Goal: Task Accomplishment & Management: Manage account settings

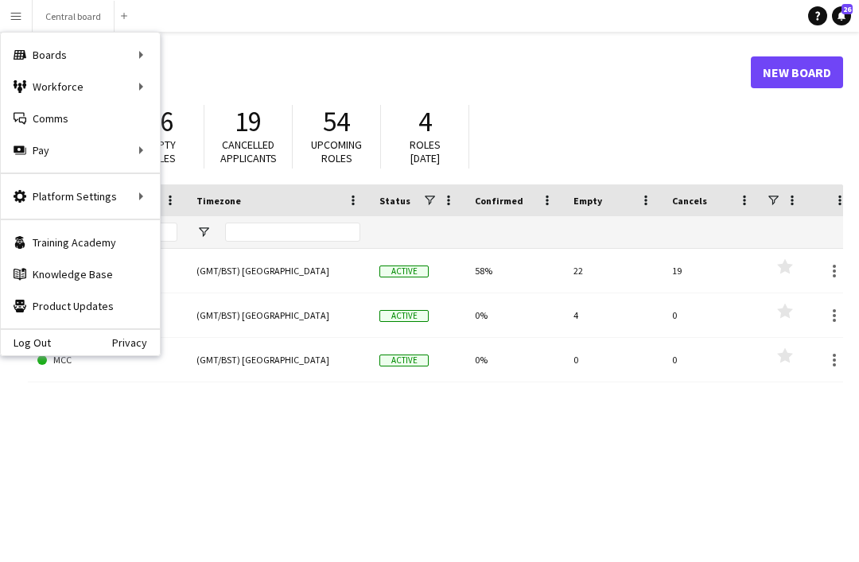
click at [134, 88] on div "Workforce Workforce" at bounding box center [80, 87] width 159 height 32
click at [69, 79] on div "Workforce Workforce" at bounding box center [80, 87] width 159 height 32
click at [142, 88] on div "Workforce Workforce" at bounding box center [80, 87] width 159 height 32
click at [138, 84] on div "Workforce Workforce" at bounding box center [80, 87] width 159 height 32
click at [153, 88] on div "Workforce Workforce" at bounding box center [80, 87] width 159 height 32
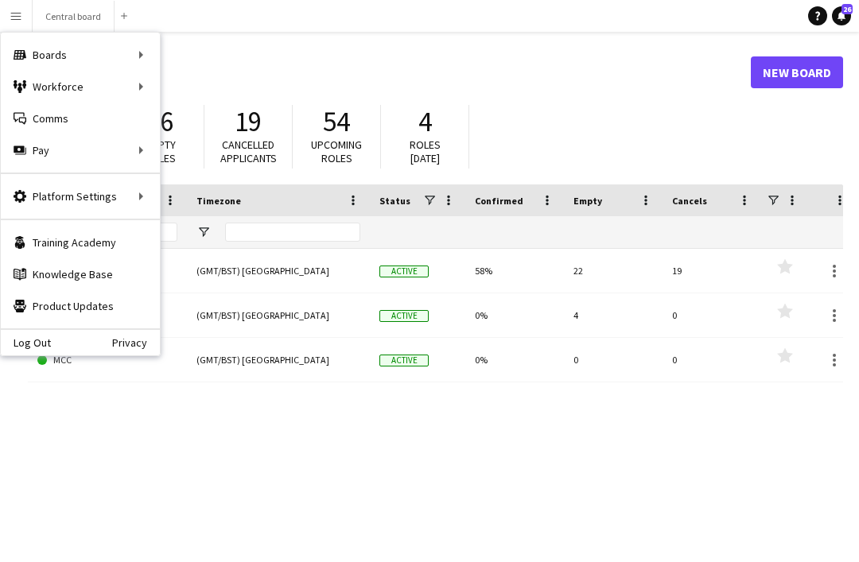
click at [267, 67] on h1 "Boards" at bounding box center [389, 72] width 723 height 24
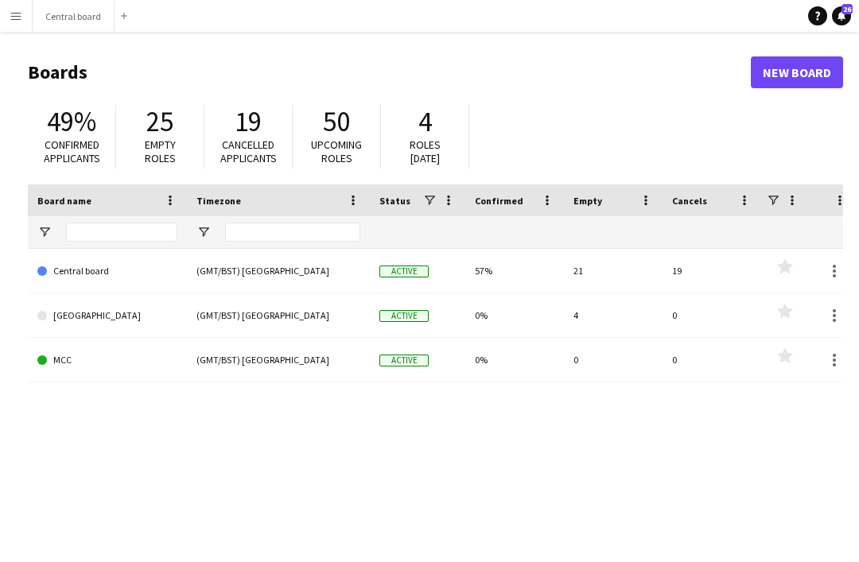
click at [68, 19] on button "Central board Close" at bounding box center [74, 16] width 82 height 31
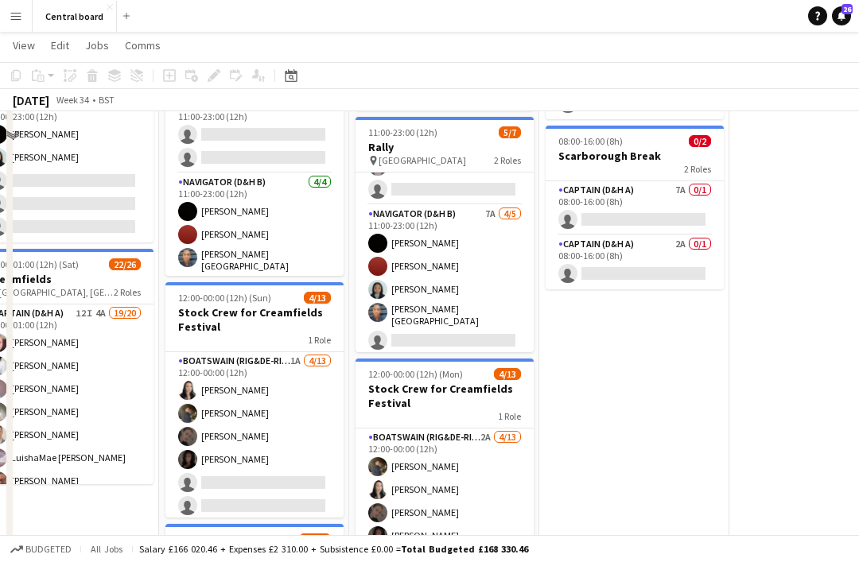
scroll to position [44, 0]
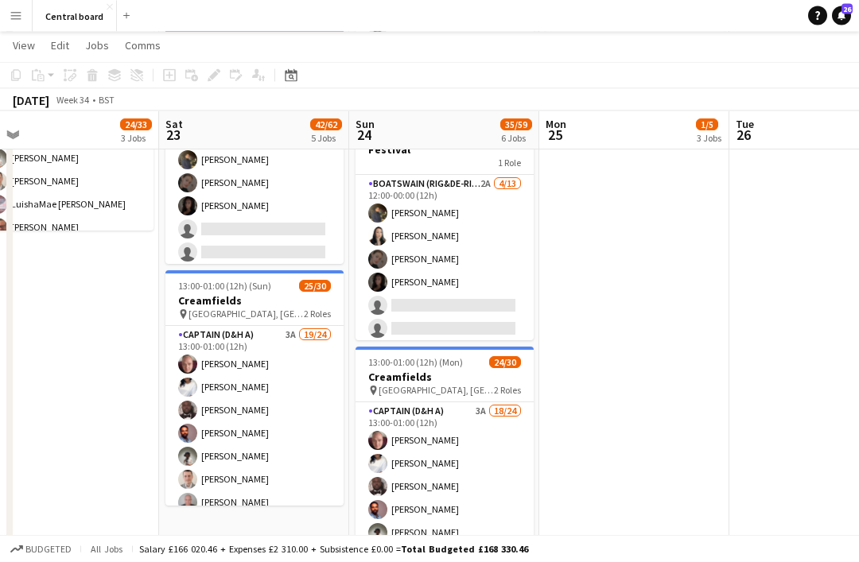
click at [487, 236] on app-card-role "Boatswain (rig&de-rig) 2A 4/13 12:00-00:00 (12h) Muhtasim Sadat Nibir Samantha …" at bounding box center [444, 341] width 178 height 331
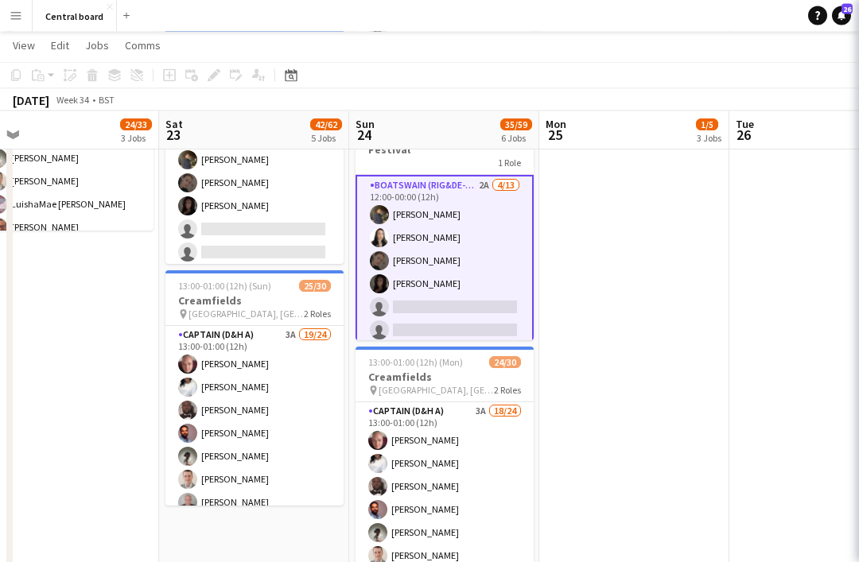
scroll to position [743, 0]
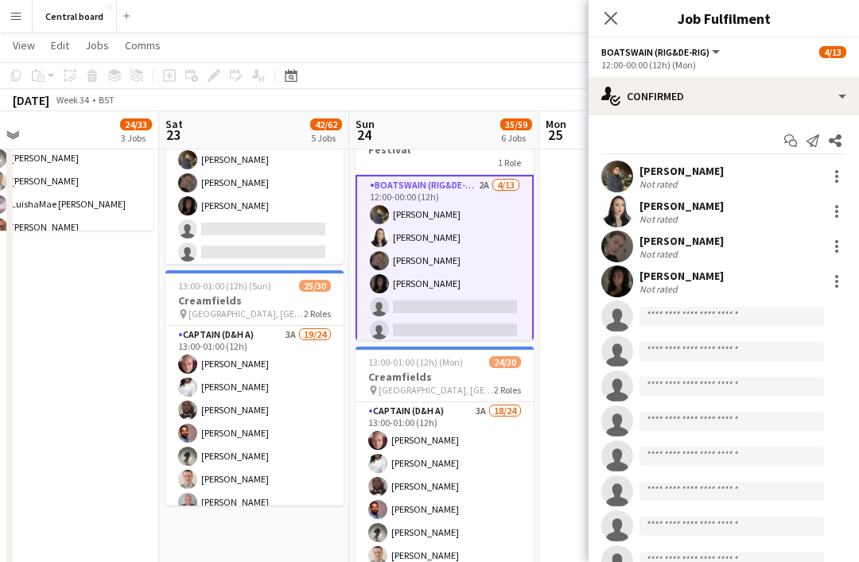
click at [833, 214] on div at bounding box center [836, 211] width 19 height 19
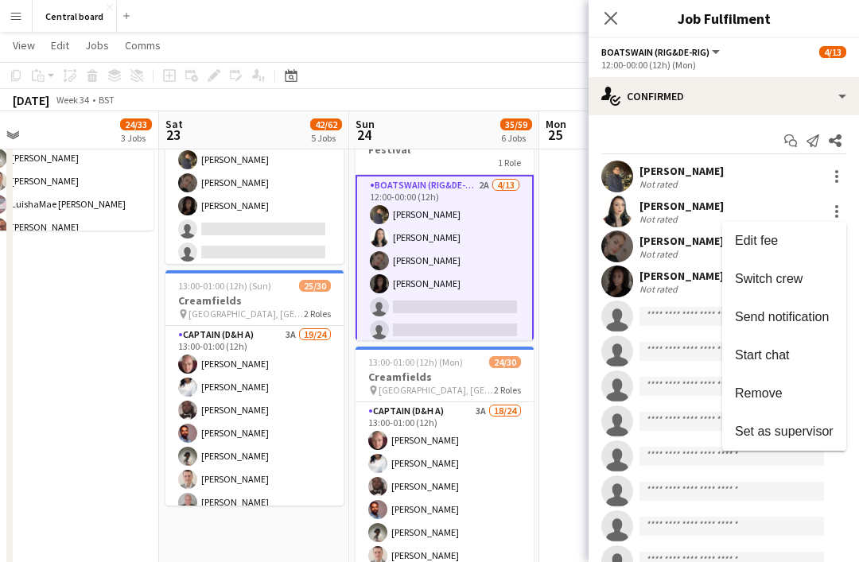
click at [752, 384] on button "Remove" at bounding box center [784, 394] width 124 height 38
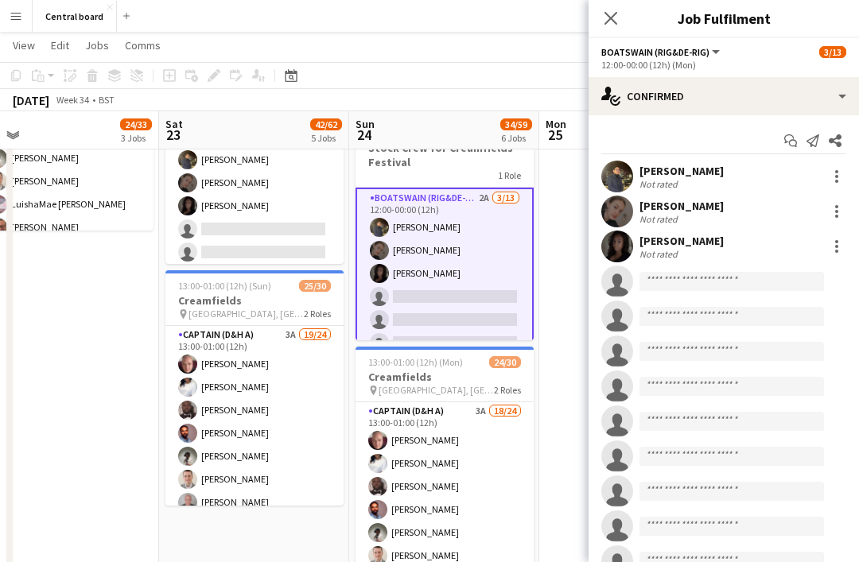
scroll to position [0, 0]
click at [277, 181] on app-card-role "Boatswain (rig&de-rig) 1A 4/13 12:00-00:00 (12h) Samantha Hayes Muhtasim Sadat …" at bounding box center [254, 264] width 178 height 331
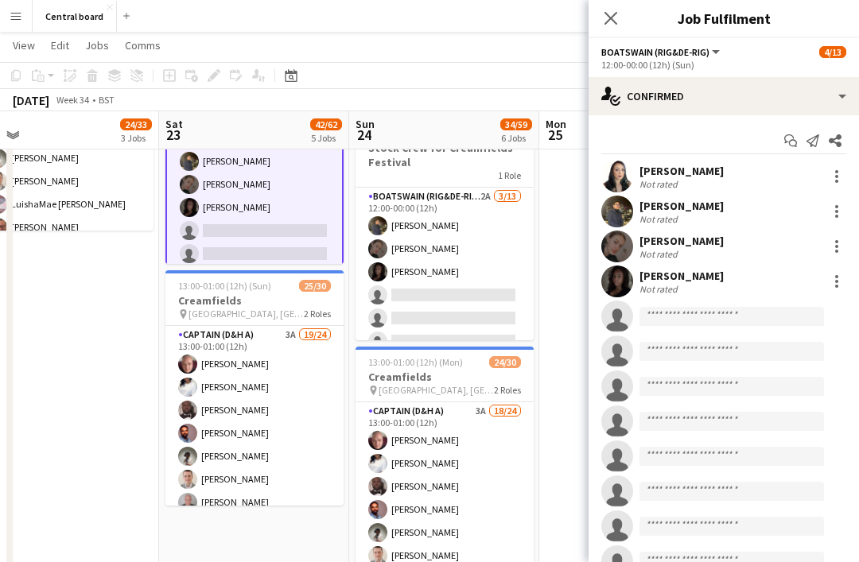
click at [832, 172] on div at bounding box center [836, 176] width 19 height 19
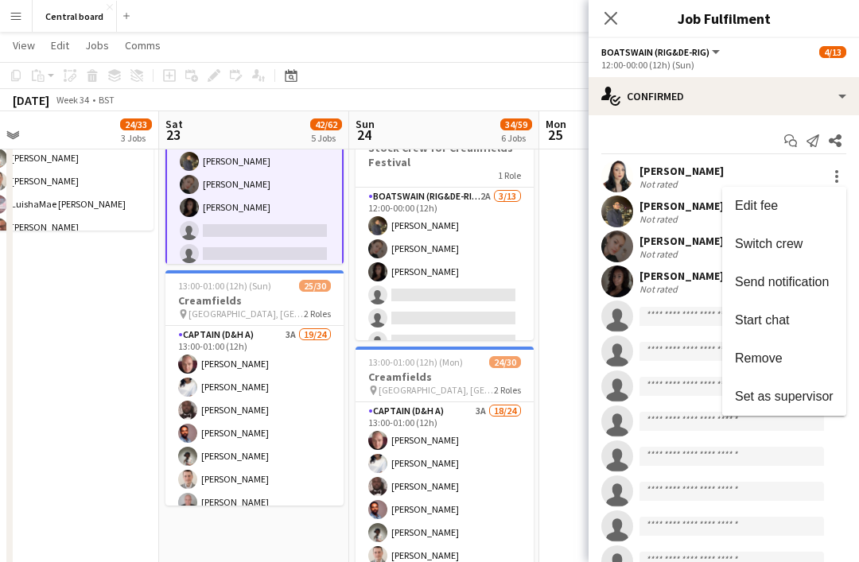
click at [766, 354] on span "Remove" at bounding box center [759, 358] width 48 height 14
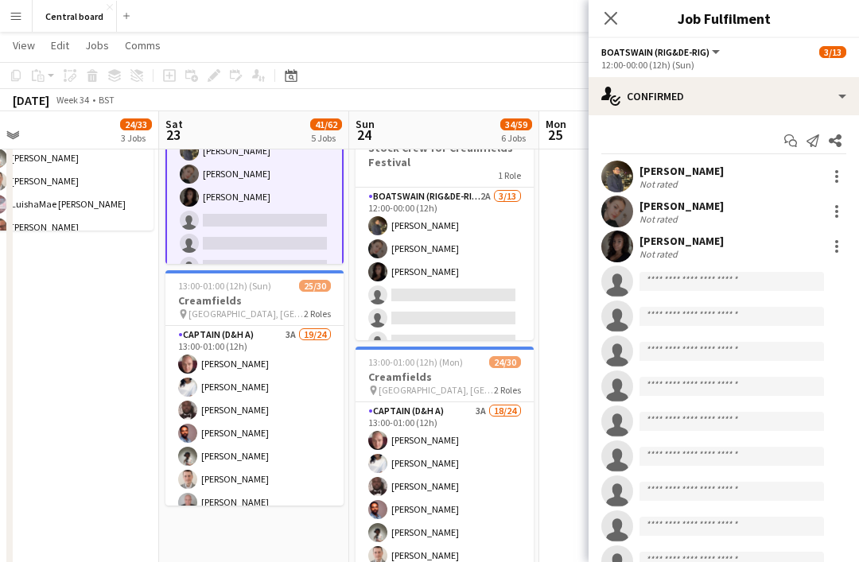
click at [554, 327] on app-date-cell "07:30-13:00 (5h30m) 1/2 Creamfields container Bar 1 Role Navigator (D&H B) 1I 2…" at bounding box center [634, 241] width 190 height 1262
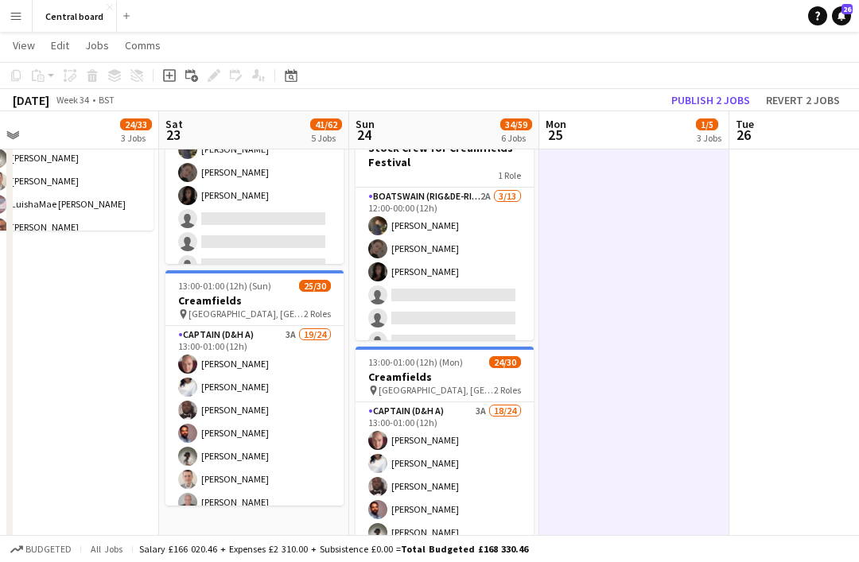
click at [720, 96] on button "Publish 2 jobs" at bounding box center [710, 100] width 91 height 21
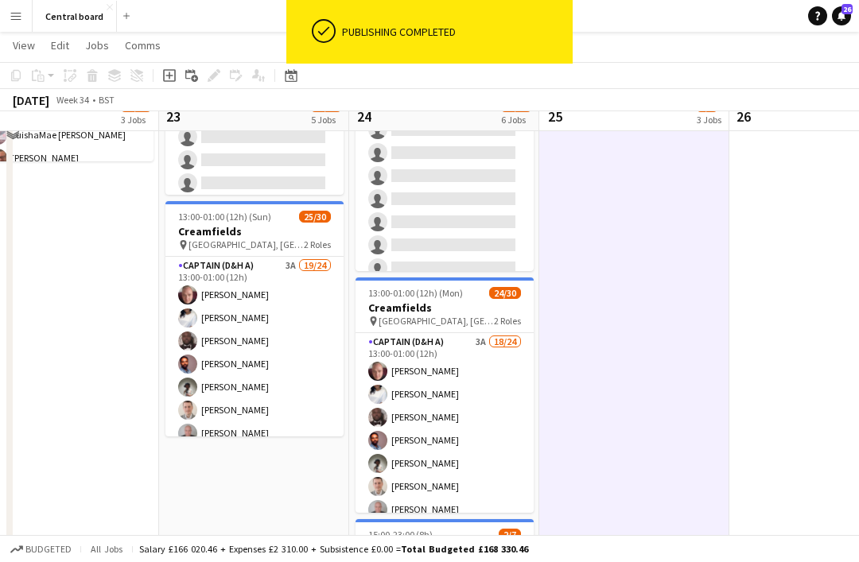
scroll to position [817, 0]
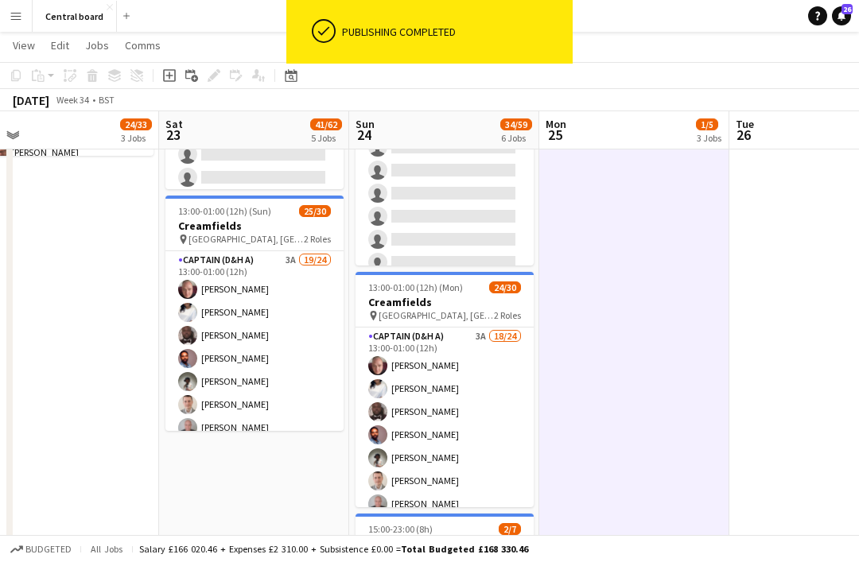
click at [304, 326] on app-card-role "Captain (D&H A) 3A 19/24 13:00-01:00 (12h) Scott Cooper Hayley Ekwubiri Elvis M…" at bounding box center [254, 543] width 178 height 584
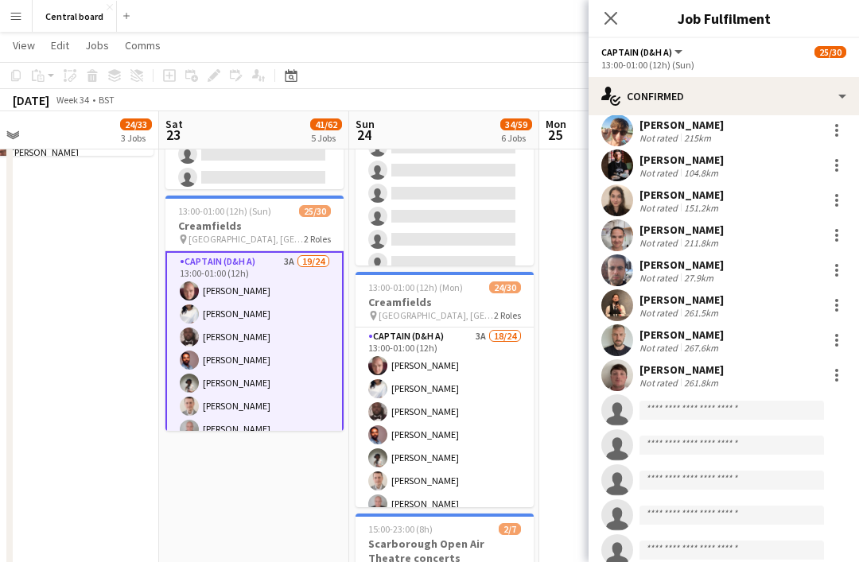
scroll to position [430, 0]
click at [733, 407] on input at bounding box center [731, 411] width 184 height 19
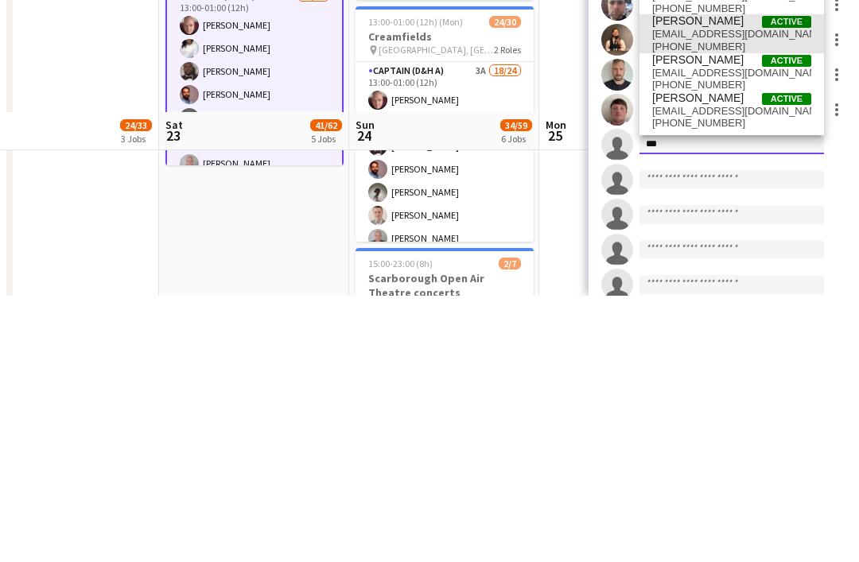
type input "***"
click at [738, 294] on span "samanthahayes84@aol.co.uk" at bounding box center [731, 300] width 159 height 13
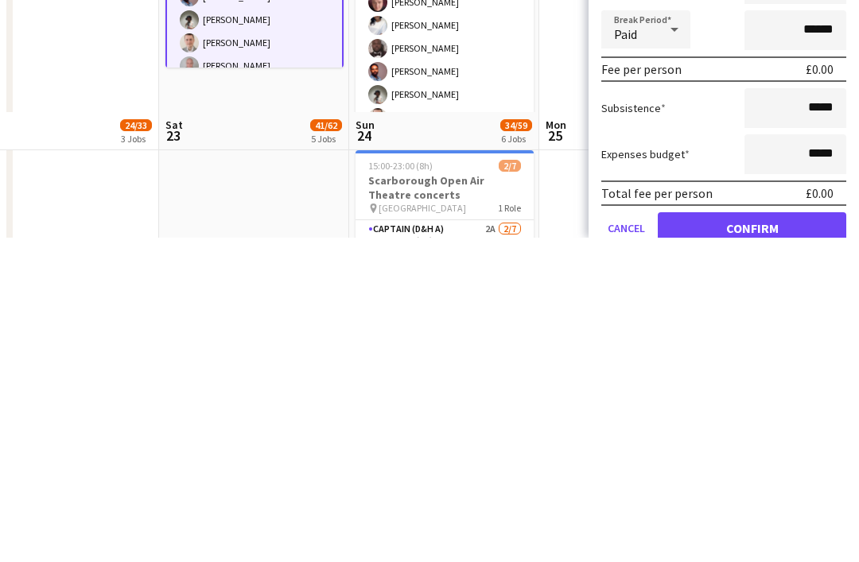
scroll to position [649, 0]
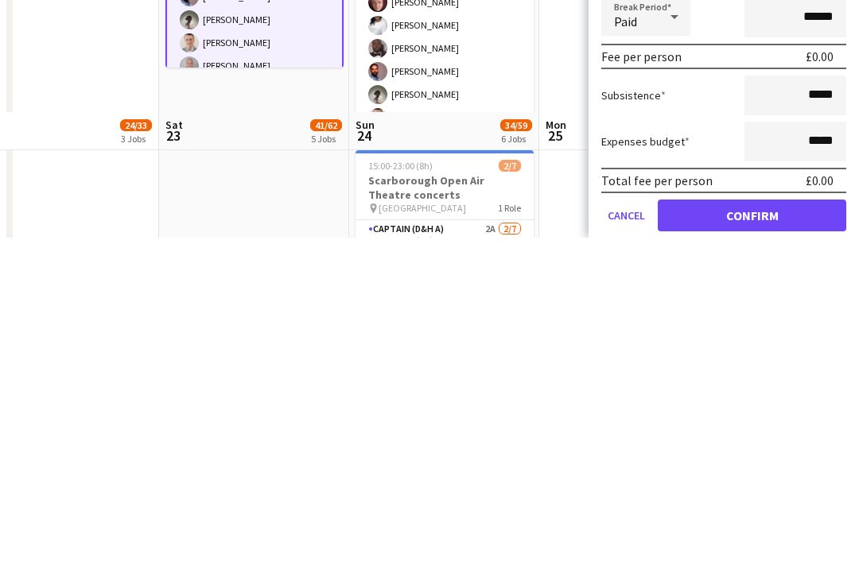
click at [733, 524] on button "Confirm" at bounding box center [752, 540] width 188 height 32
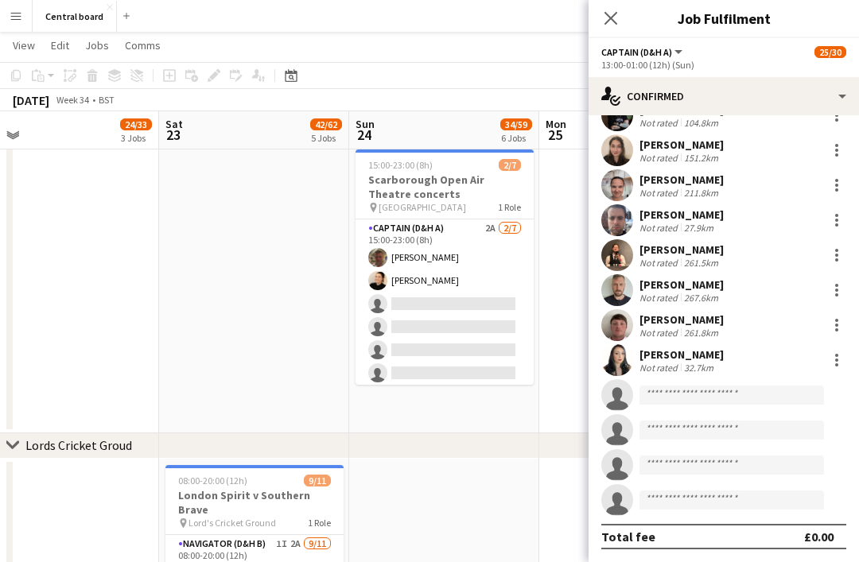
scroll to position [430, 0]
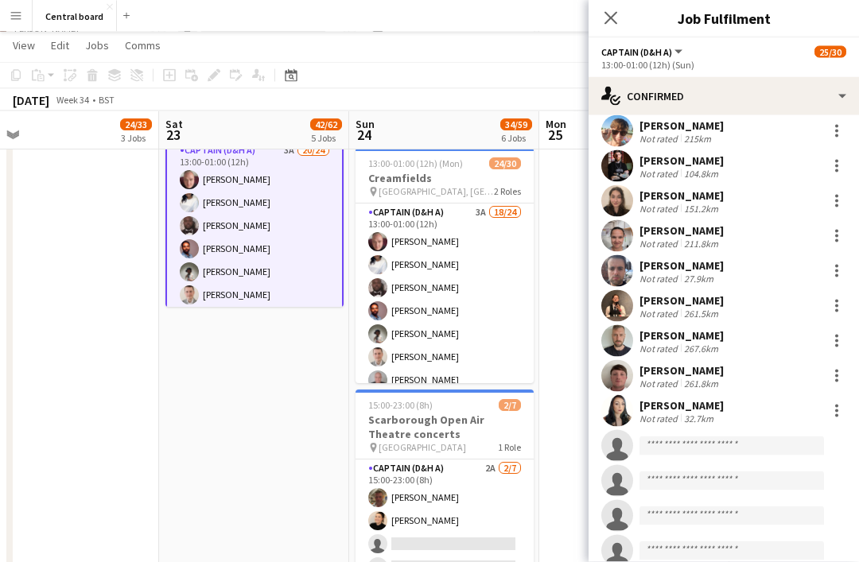
click at [467, 307] on app-card-role "Captain (D&H A) 3A 18/24 13:00-01:00 (12h) Scott Cooper Hayley Ekwubiri Elvis M…" at bounding box center [444, 496] width 178 height 584
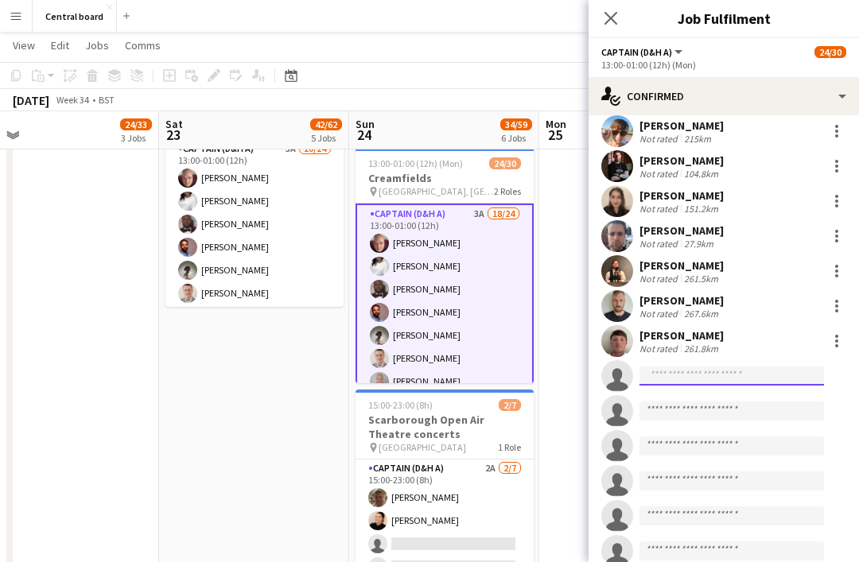
click at [678, 378] on input at bounding box center [731, 376] width 184 height 19
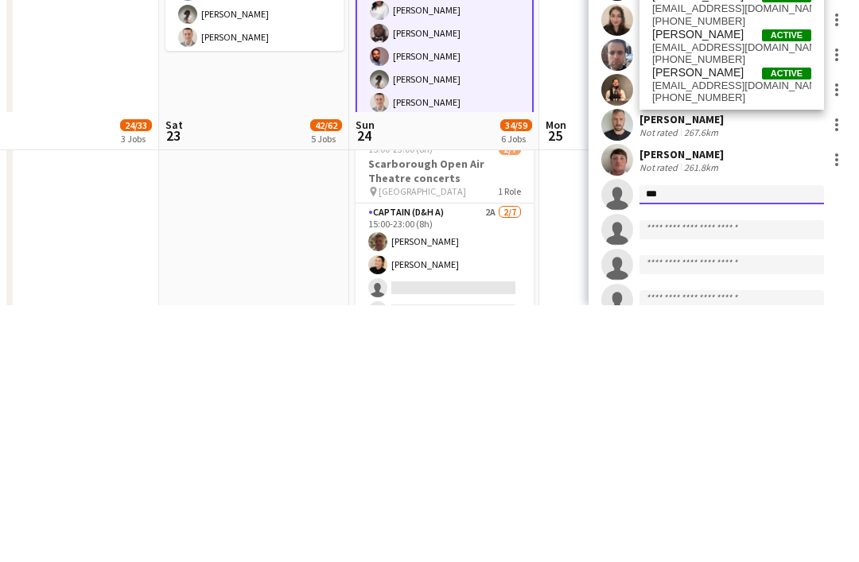
scroll to position [352, 0]
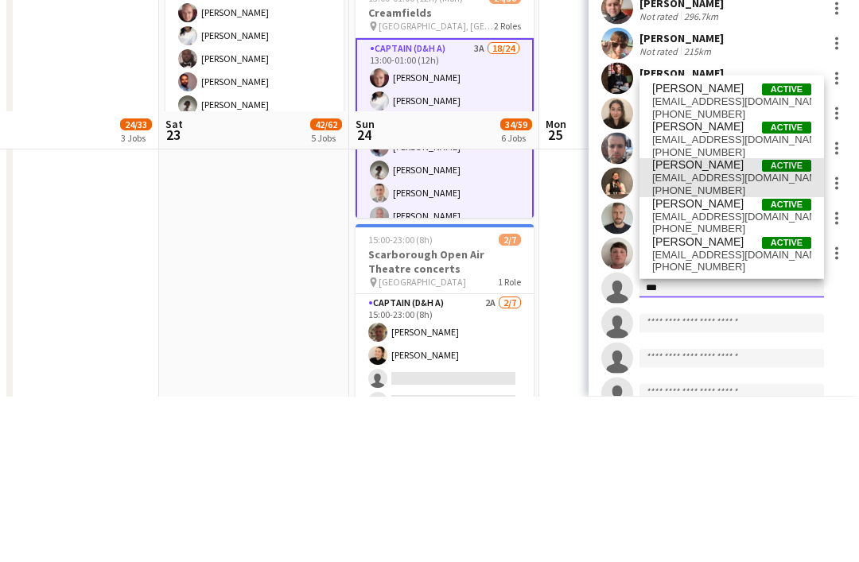
type input "***"
click at [726, 324] on span "Samantha Hayes" at bounding box center [697, 331] width 91 height 14
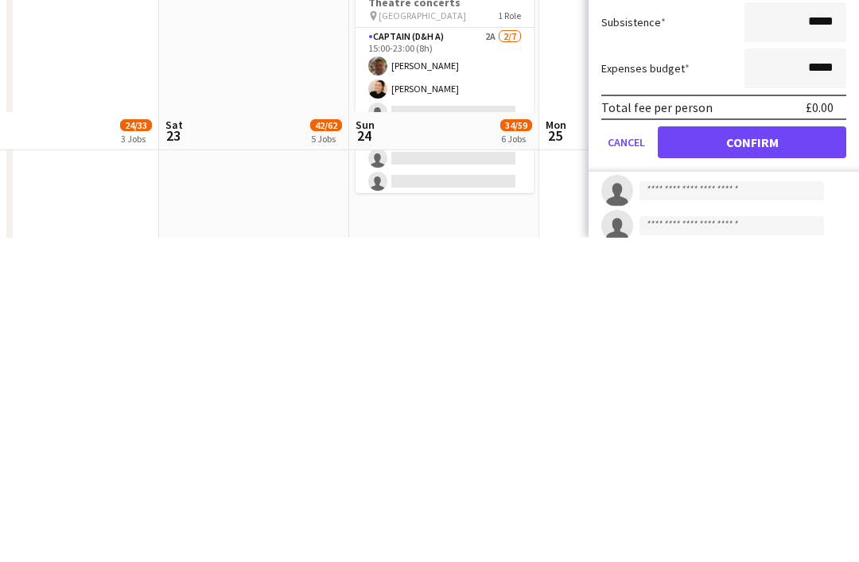
scroll to position [697, 0]
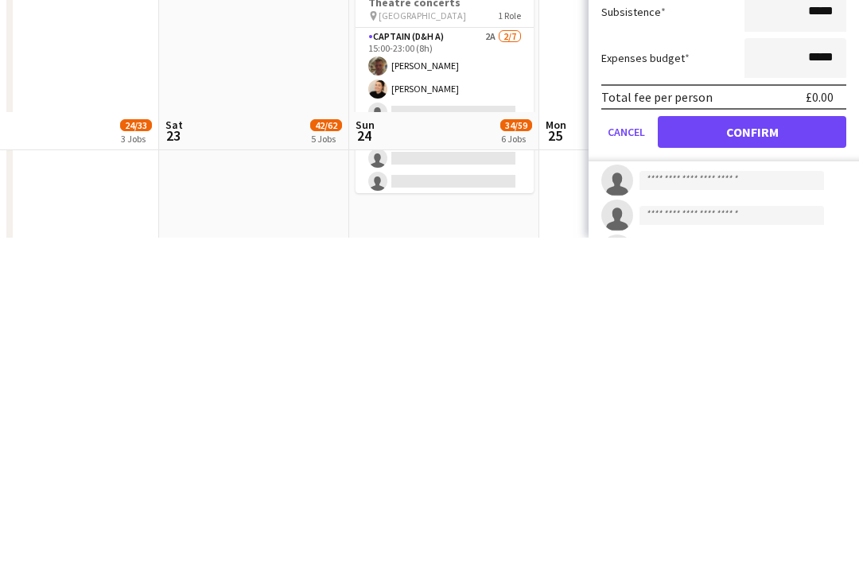
click at [756, 441] on button "Confirm" at bounding box center [752, 457] width 188 height 32
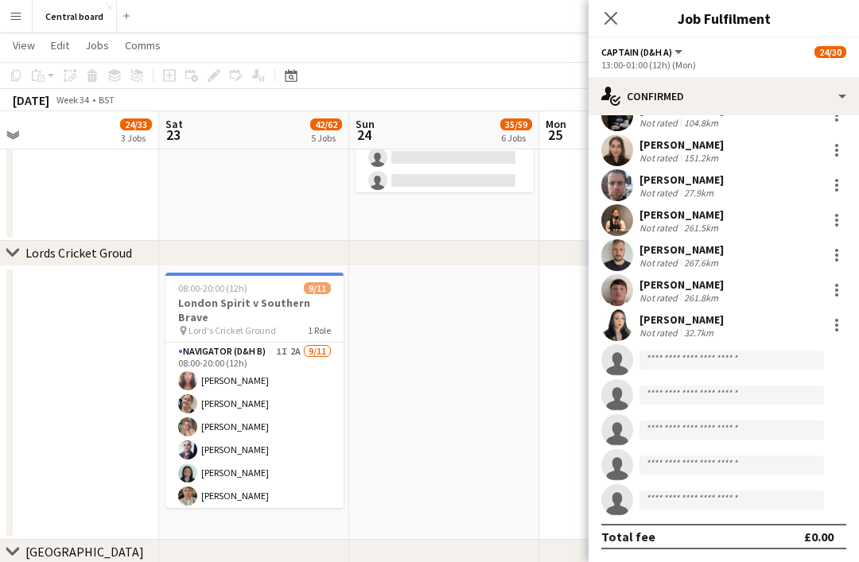
scroll to position [481, 0]
click at [611, 20] on icon "Close pop-in" at bounding box center [610, 18] width 13 height 13
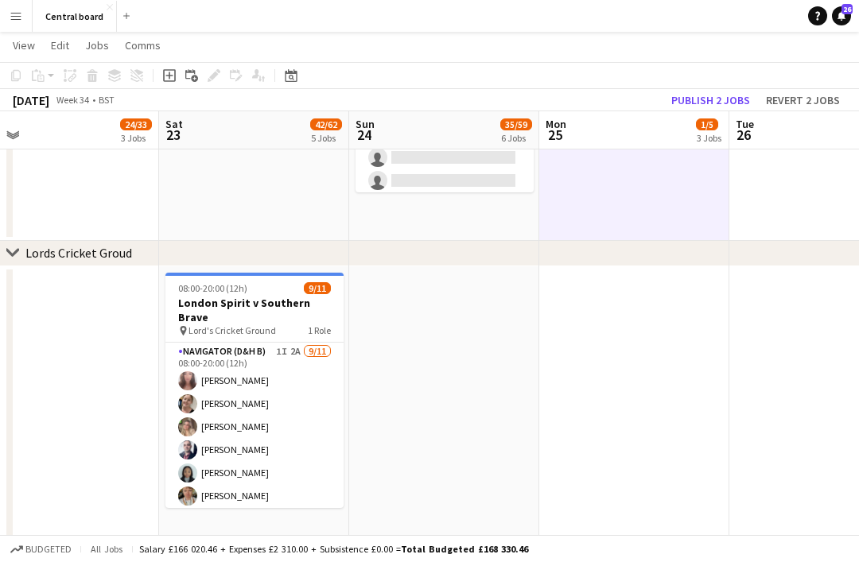
click at [732, 99] on button "Publish 2 jobs" at bounding box center [710, 100] width 91 height 21
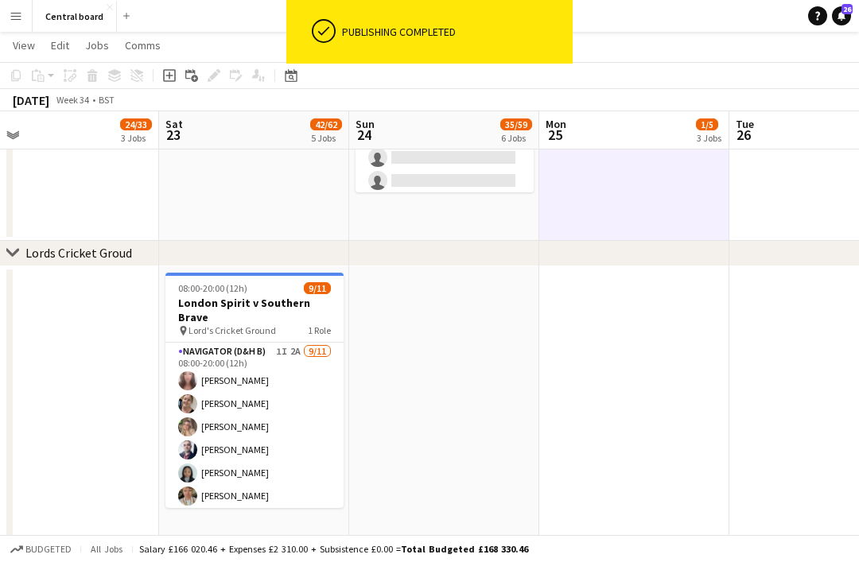
click at [26, 16] on button "Menu" at bounding box center [16, 16] width 32 height 32
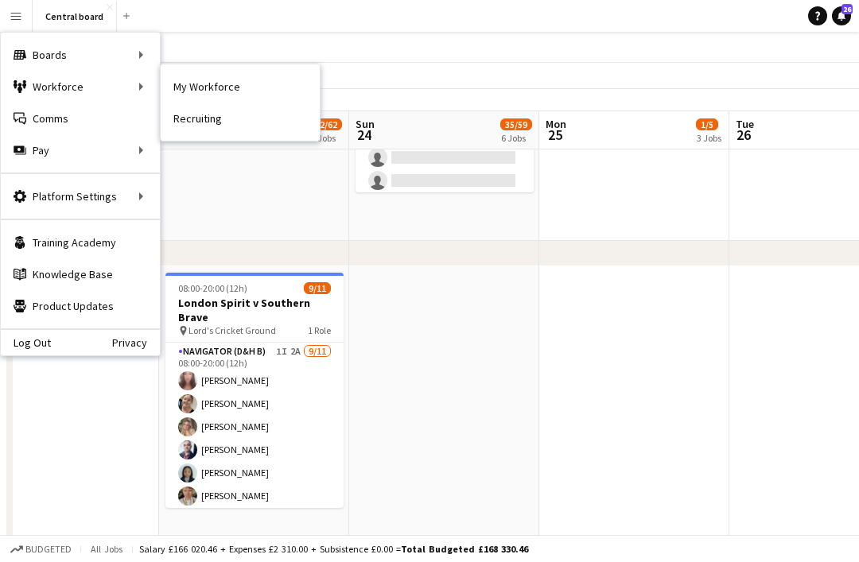
click at [252, 83] on link "My Workforce" at bounding box center [240, 87] width 159 height 32
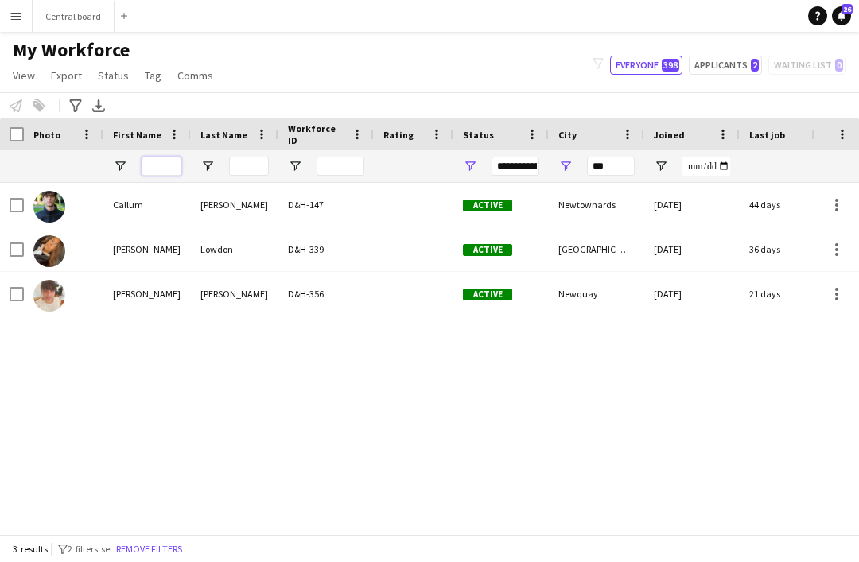
click at [159, 157] on input "First Name Filter Input" at bounding box center [162, 166] width 40 height 19
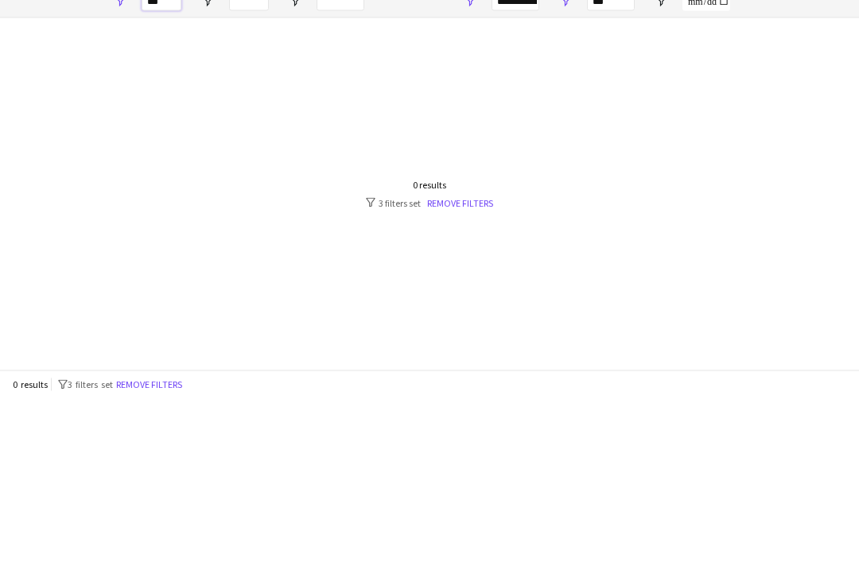
scroll to position [47, 0]
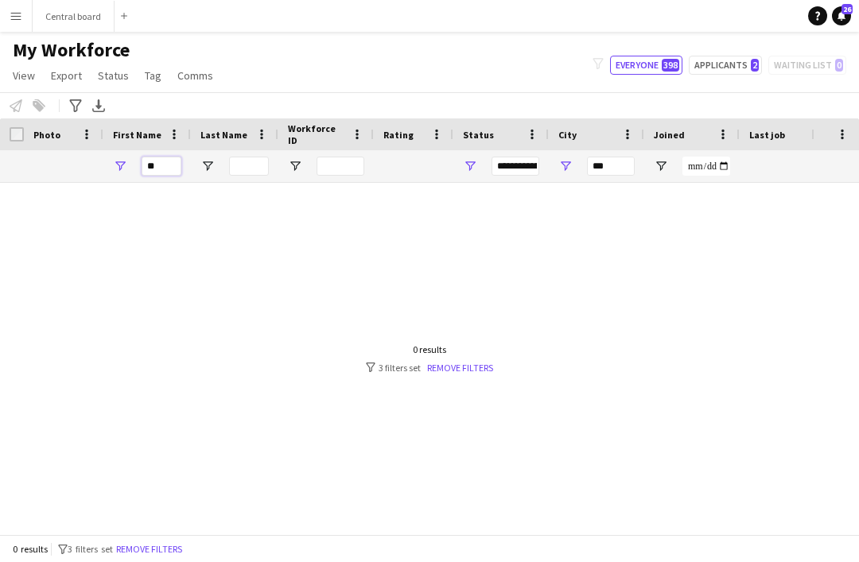
type input "*"
click at [473, 362] on link "Remove filters" at bounding box center [460, 368] width 66 height 12
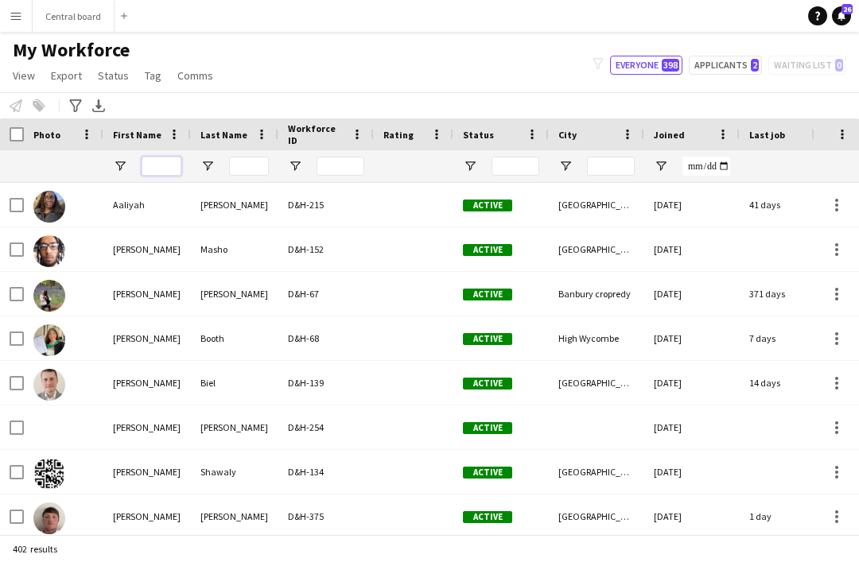
click at [159, 157] on input "First Name Filter Input" at bounding box center [162, 166] width 40 height 19
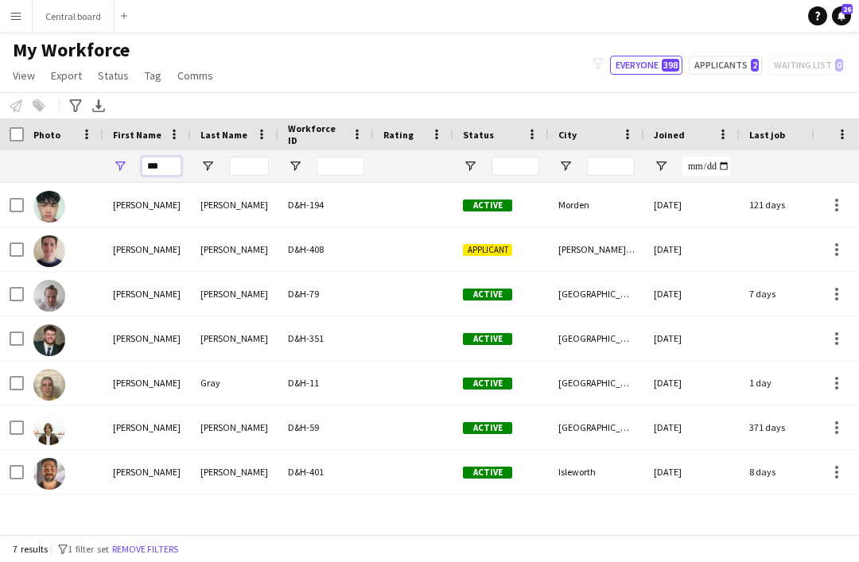
type input "***"
click at [332, 227] on div "D&H-408" at bounding box center [325, 249] width 95 height 44
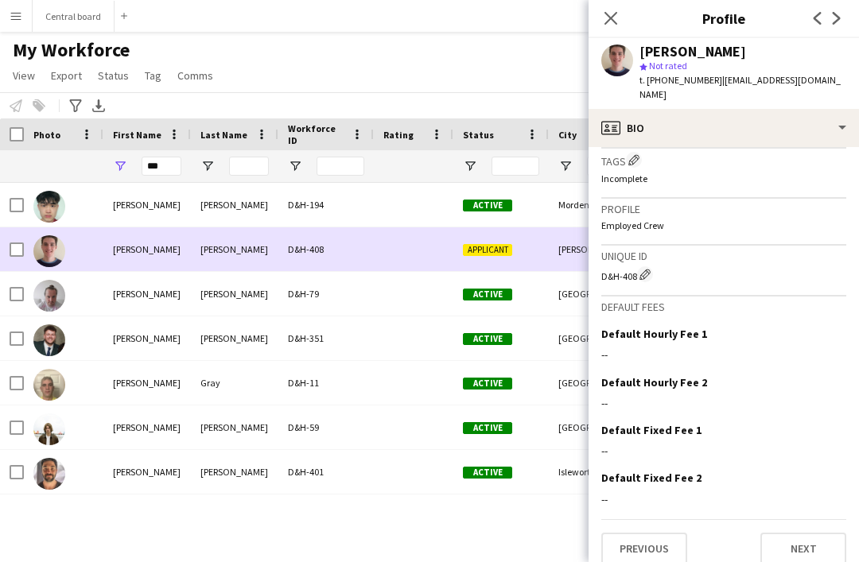
click at [808, 533] on button "Next" at bounding box center [803, 549] width 86 height 32
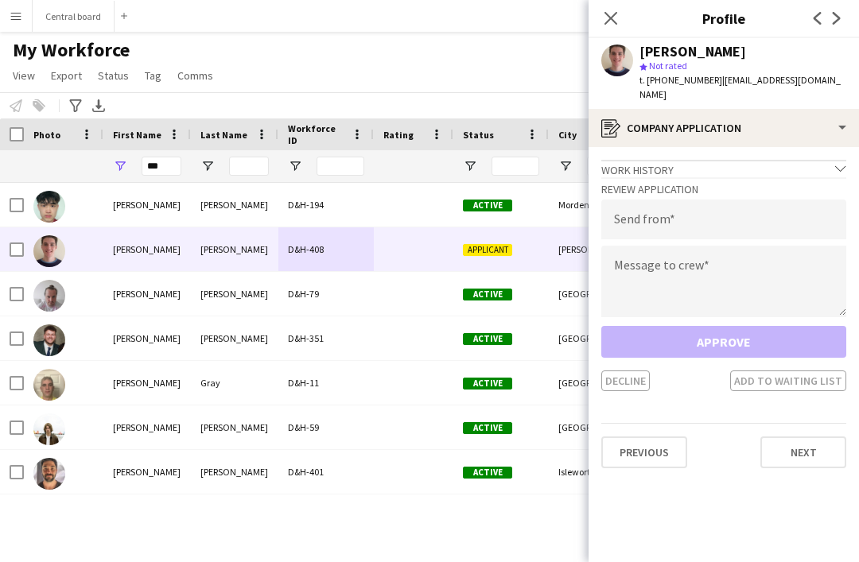
click at [793, 442] on button "Next" at bounding box center [803, 453] width 86 height 32
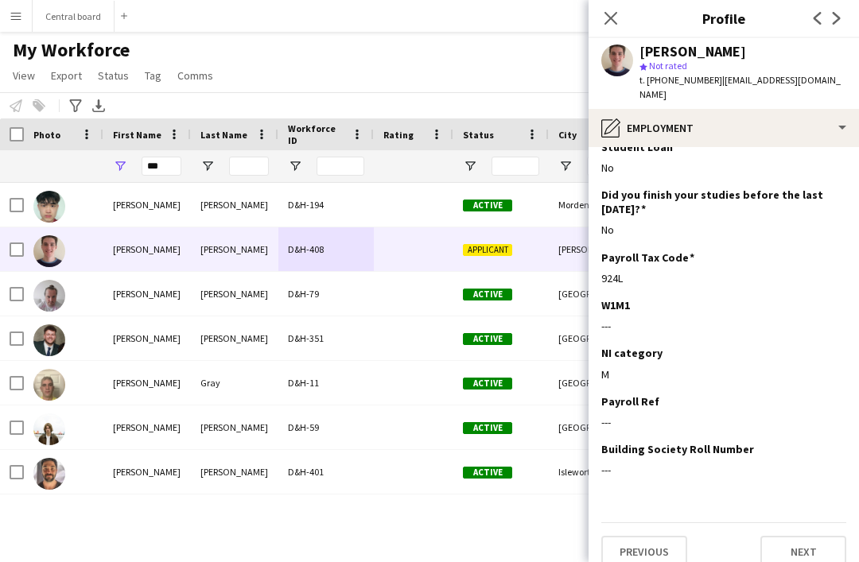
click at [817, 543] on button "Next" at bounding box center [803, 552] width 86 height 32
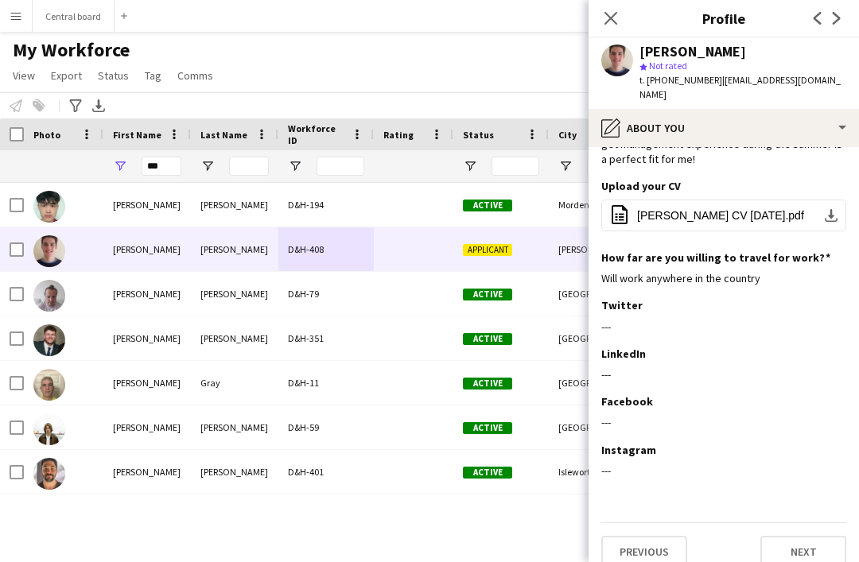
click at [812, 536] on button "Next" at bounding box center [803, 552] width 86 height 32
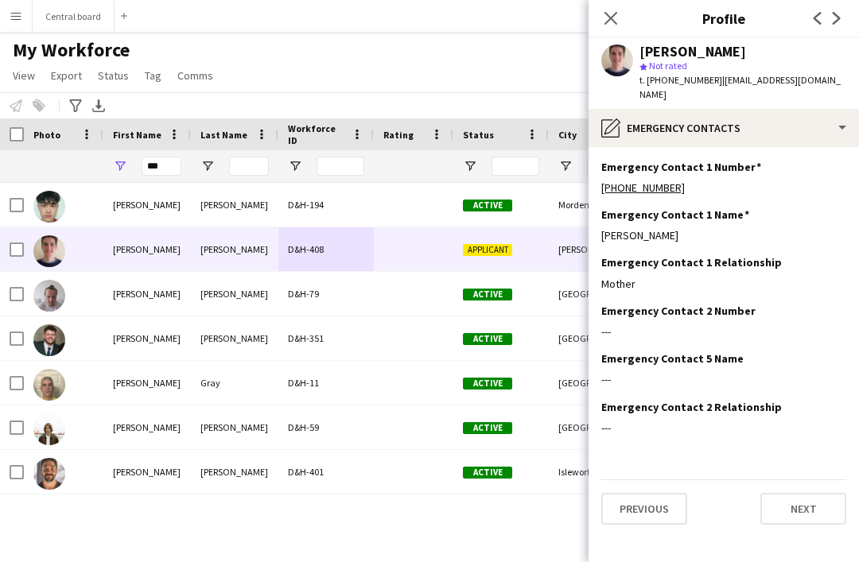
click at [813, 501] on button "Next" at bounding box center [803, 509] width 86 height 32
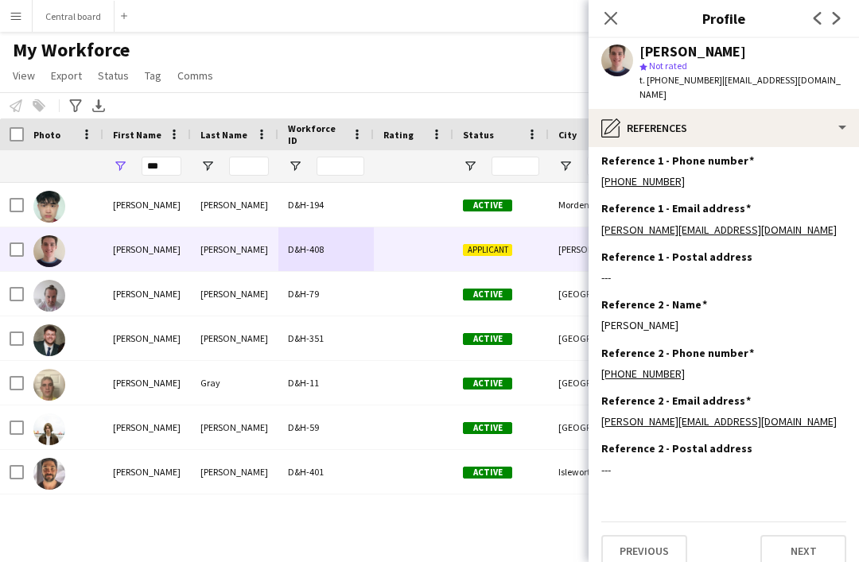
click at [818, 535] on button "Next" at bounding box center [803, 551] width 86 height 32
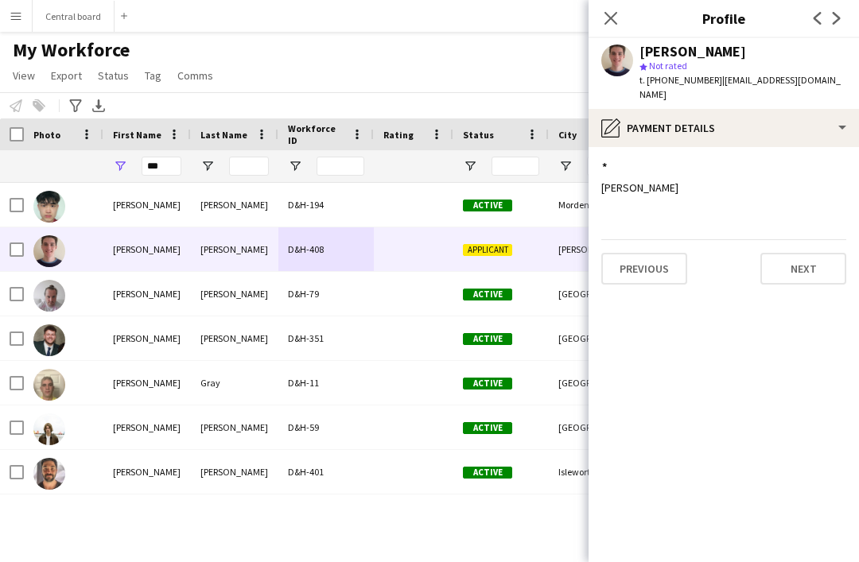
click at [819, 253] on button "Next" at bounding box center [803, 269] width 86 height 32
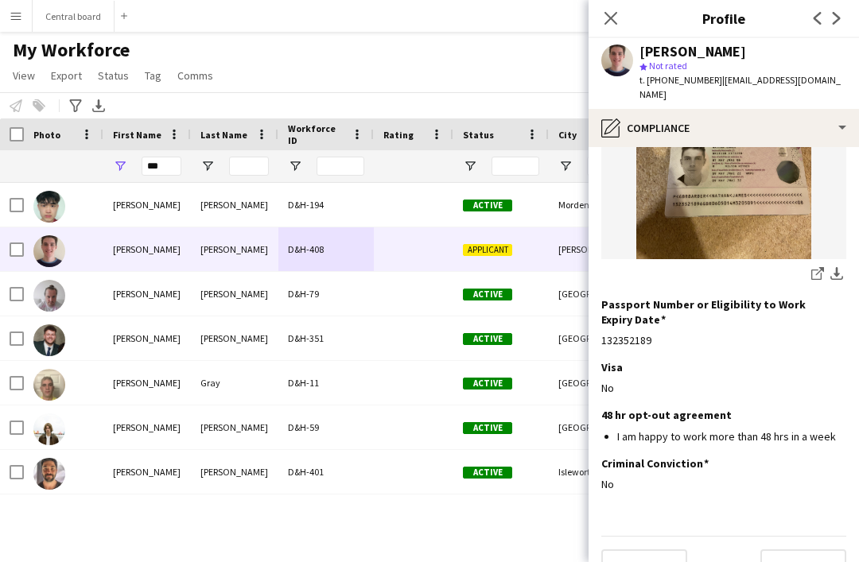
click at [808, 549] on button "Next" at bounding box center [803, 565] width 86 height 32
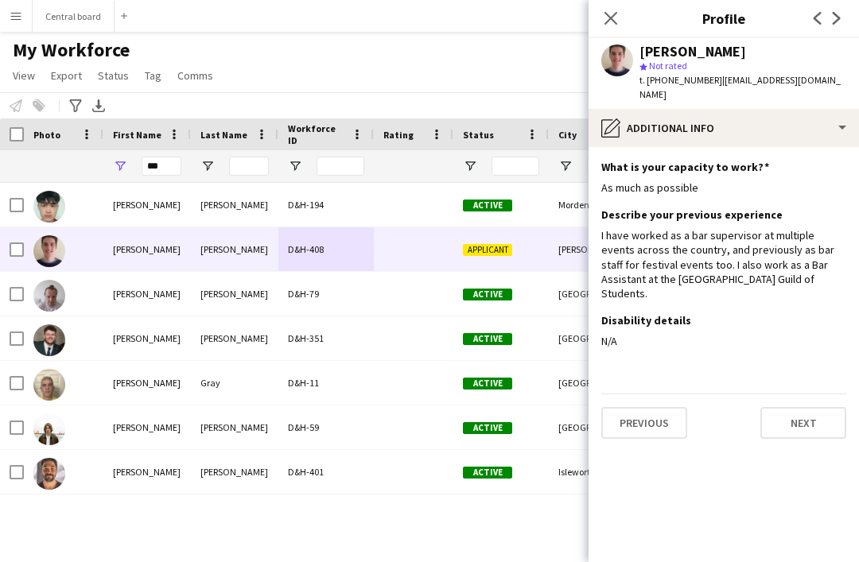
click at [809, 407] on button "Next" at bounding box center [803, 423] width 86 height 32
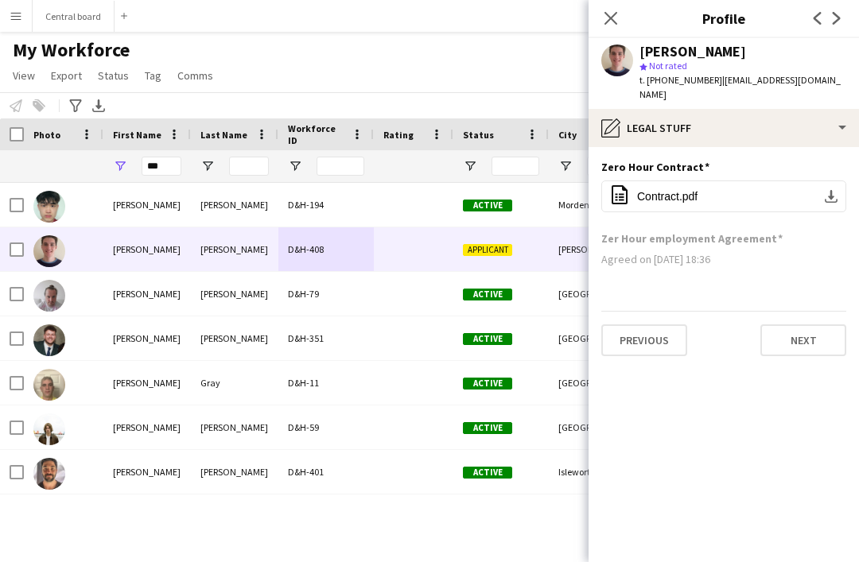
click at [810, 324] on button "Next" at bounding box center [803, 340] width 86 height 32
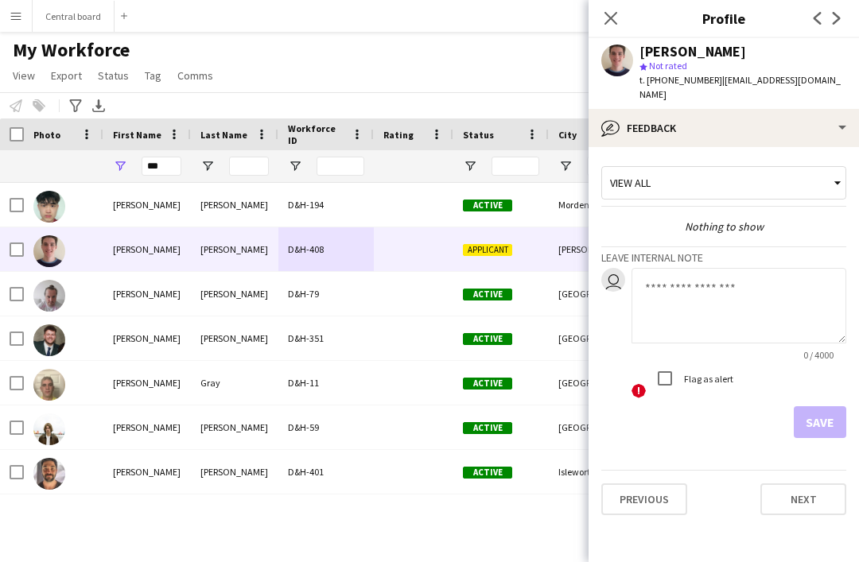
click at [792, 490] on button "Next" at bounding box center [803, 499] width 86 height 32
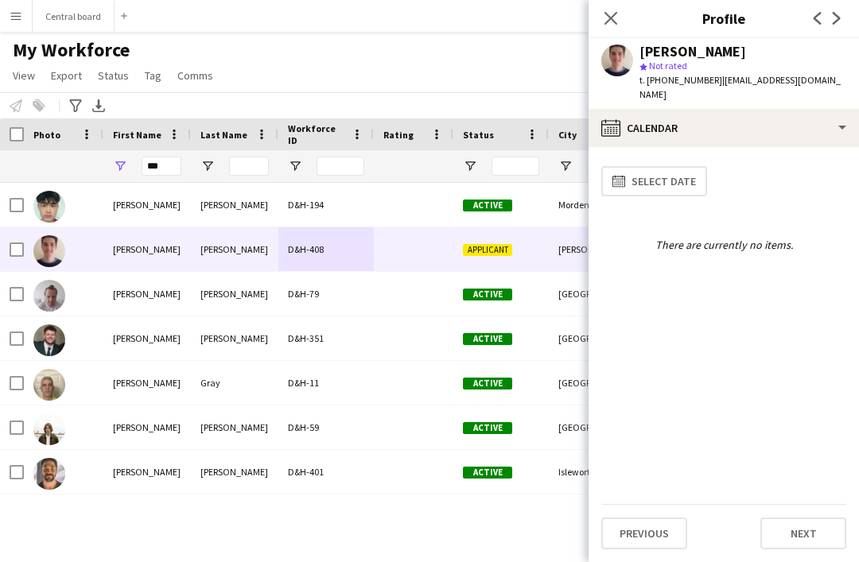
click at [805, 534] on button "Next" at bounding box center [803, 534] width 86 height 32
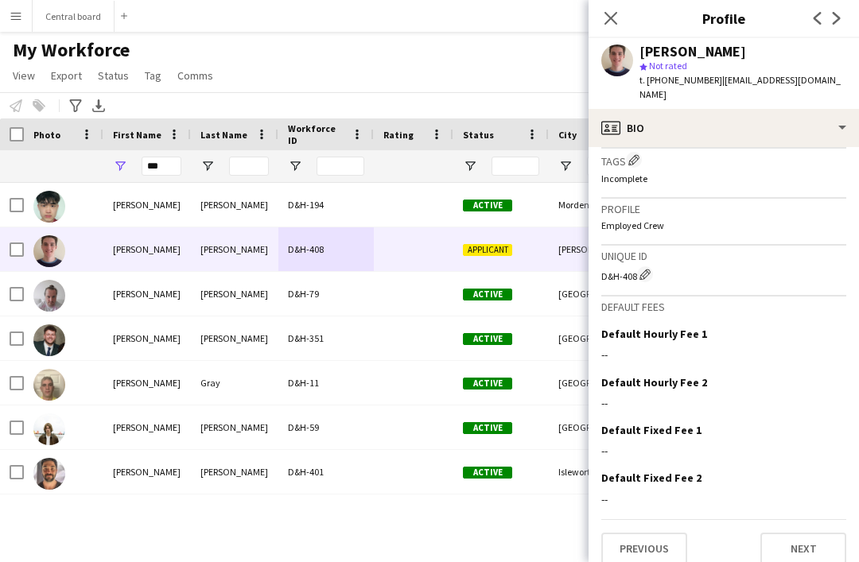
click at [812, 534] on button "Next" at bounding box center [803, 549] width 86 height 32
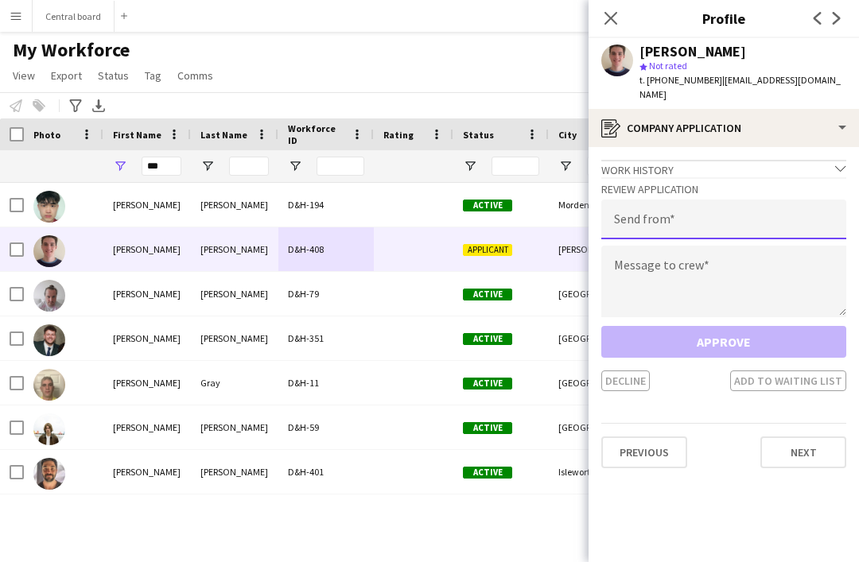
click at [690, 207] on input "email" at bounding box center [723, 220] width 245 height 40
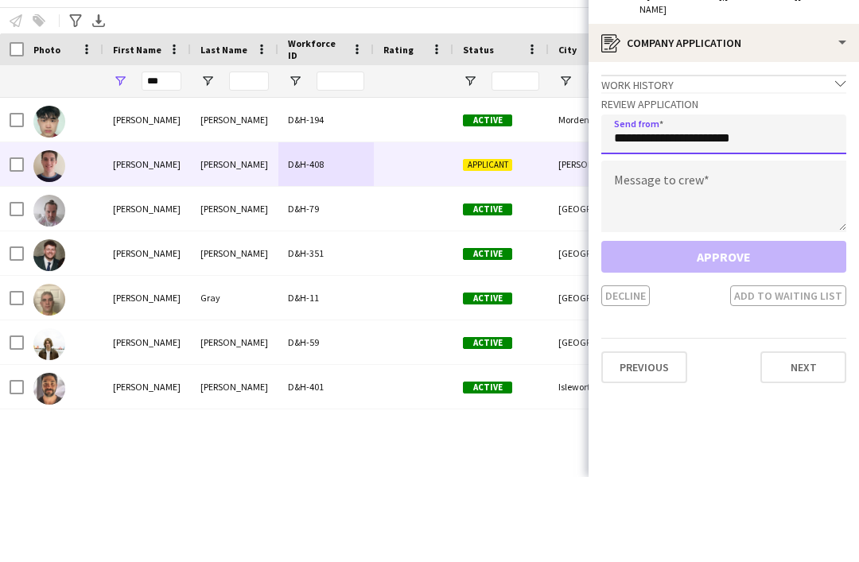
type input "**********"
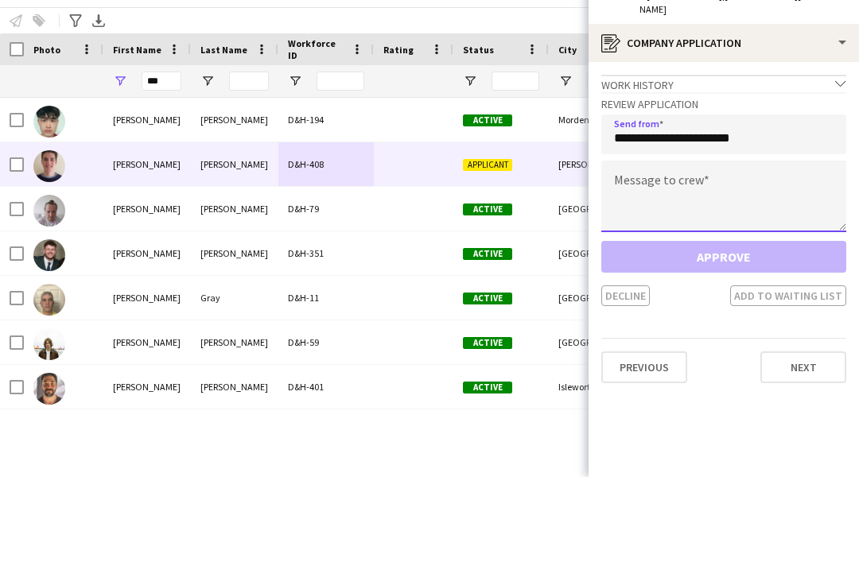
click at [733, 246] on textarea at bounding box center [723, 282] width 245 height 72
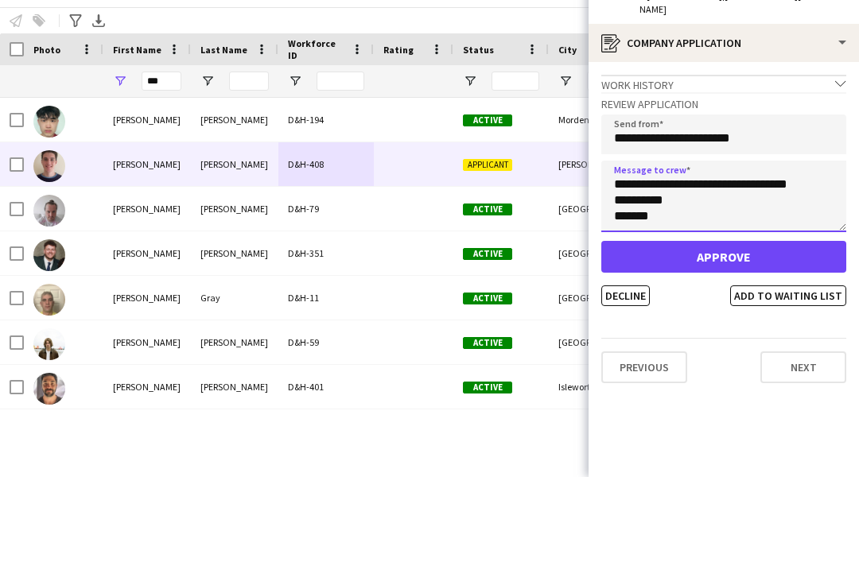
scroll to position [48, 0]
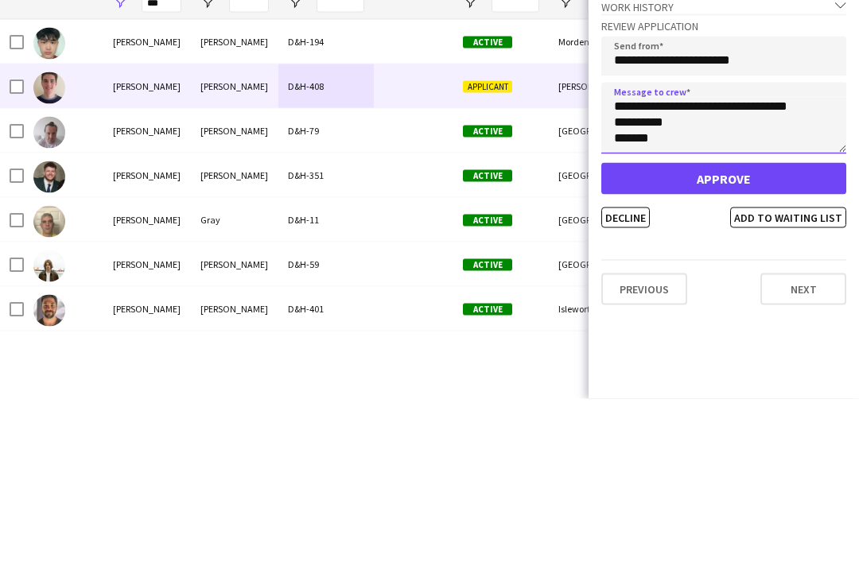
type textarea "**********"
click at [714, 326] on button "Approve" at bounding box center [723, 342] width 245 height 32
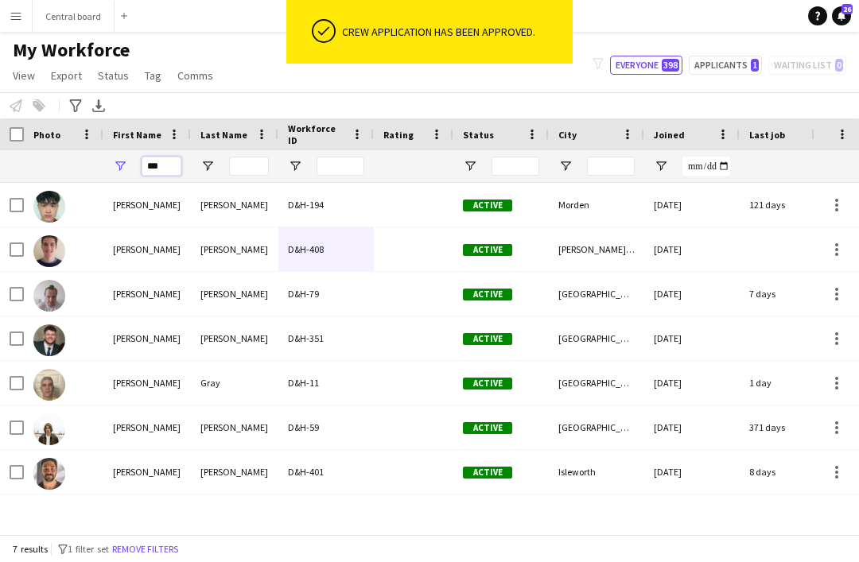
click at [173, 157] on input "***" at bounding box center [162, 166] width 40 height 19
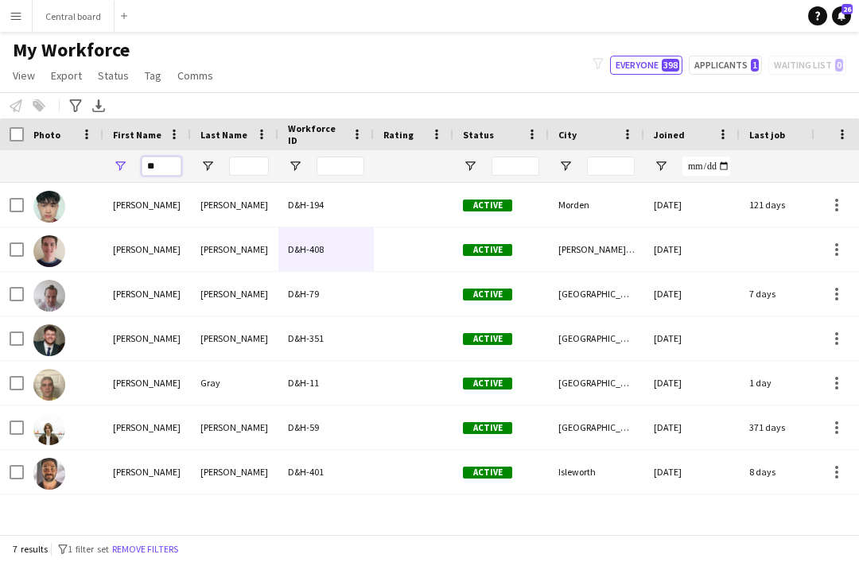
type input "*"
